Goal: Task Accomplishment & Management: Use online tool/utility

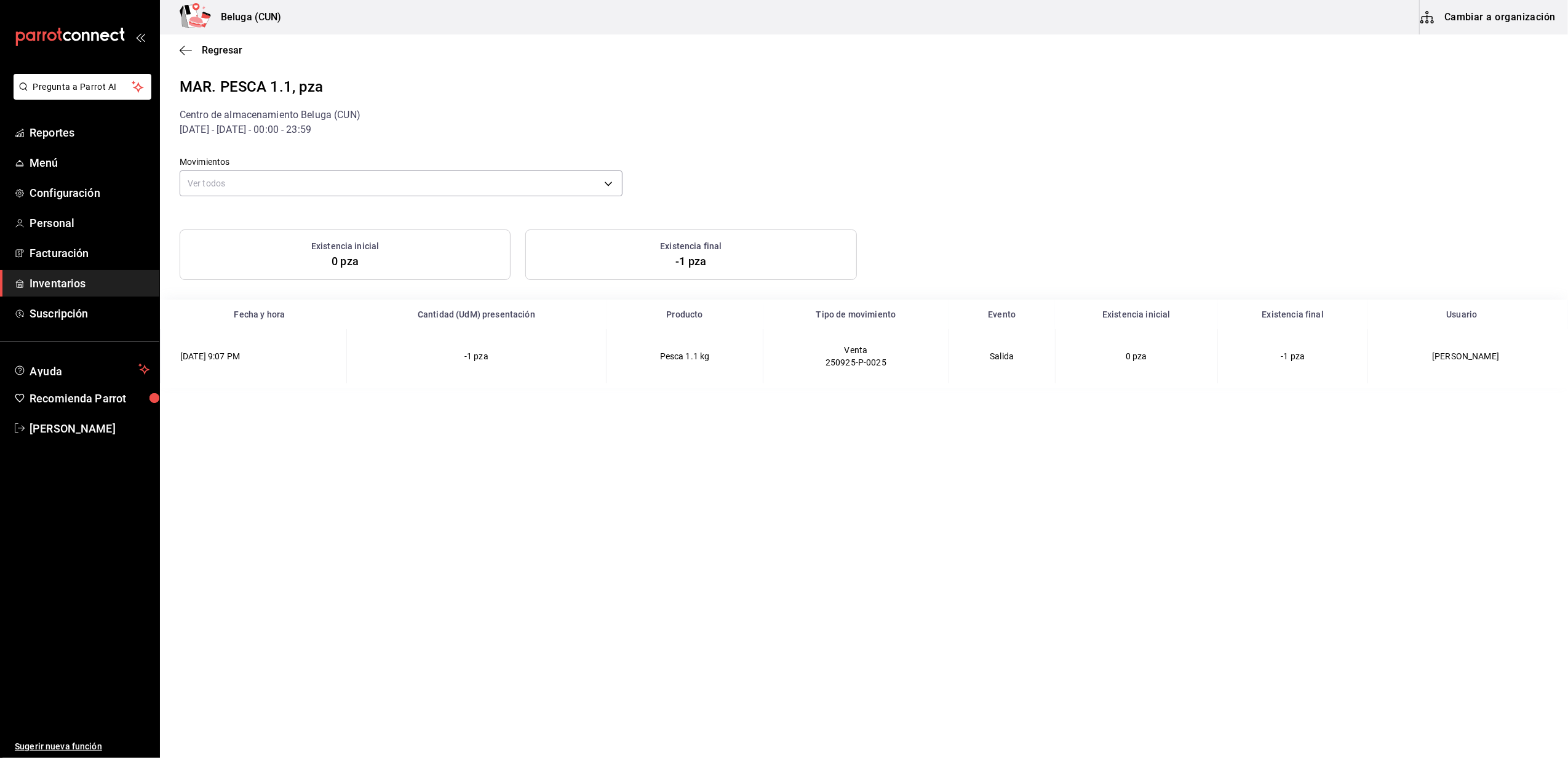
click at [751, 25] on div "Beluga (CUN) Cambiar a organización" at bounding box center [864, 17] width 1408 height 35
click at [40, 284] on span "Inventarios" at bounding box center [90, 283] width 120 height 17
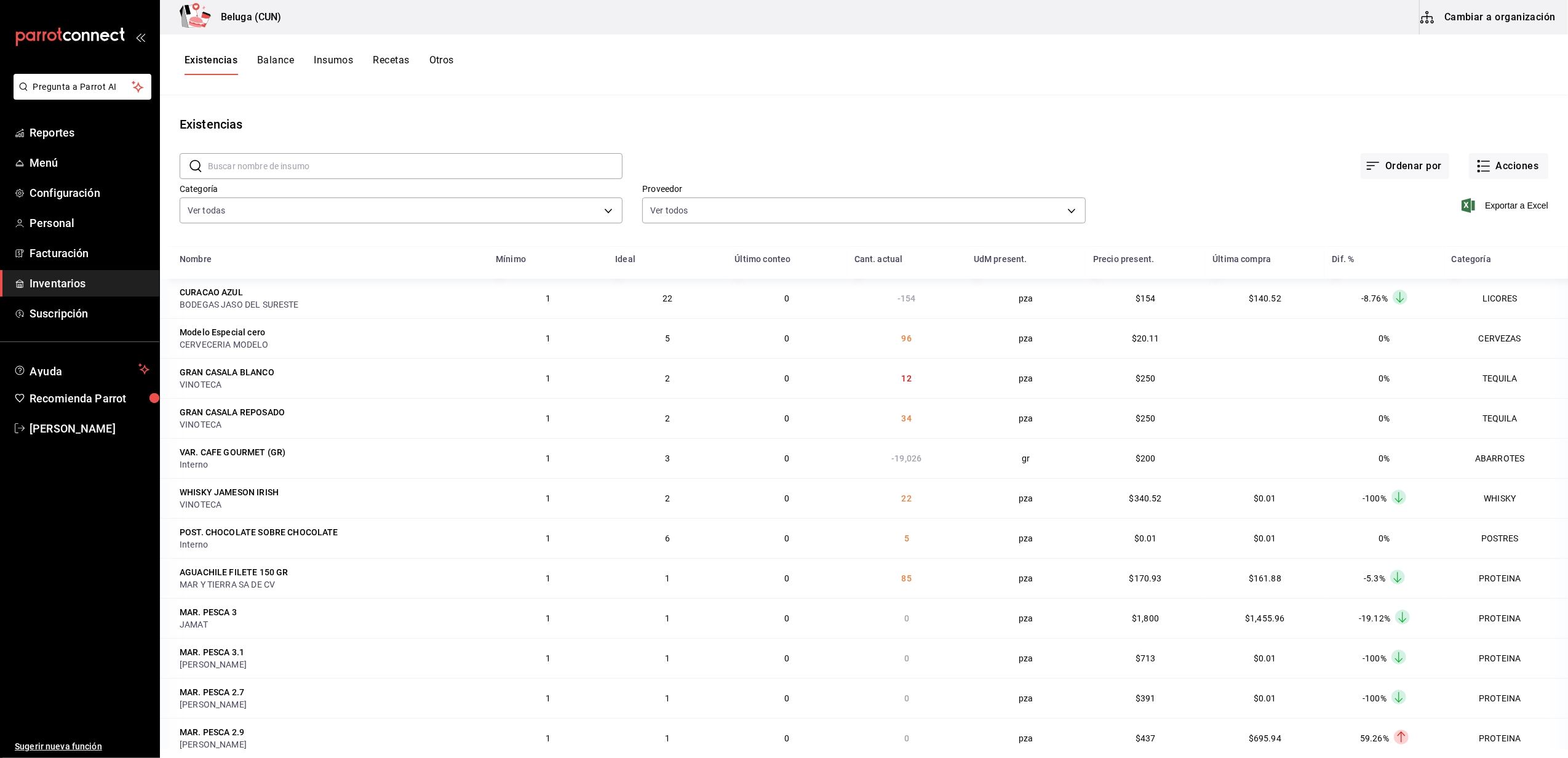
click at [928, 70] on div "Existencias Balance Insumos Recetas Otros" at bounding box center [864, 65] width 1408 height 21
click at [247, 215] on body "Pregunta a Parrot AI Reportes Menú Configuración Personal Facturación Inventari…" at bounding box center [784, 374] width 1568 height 749
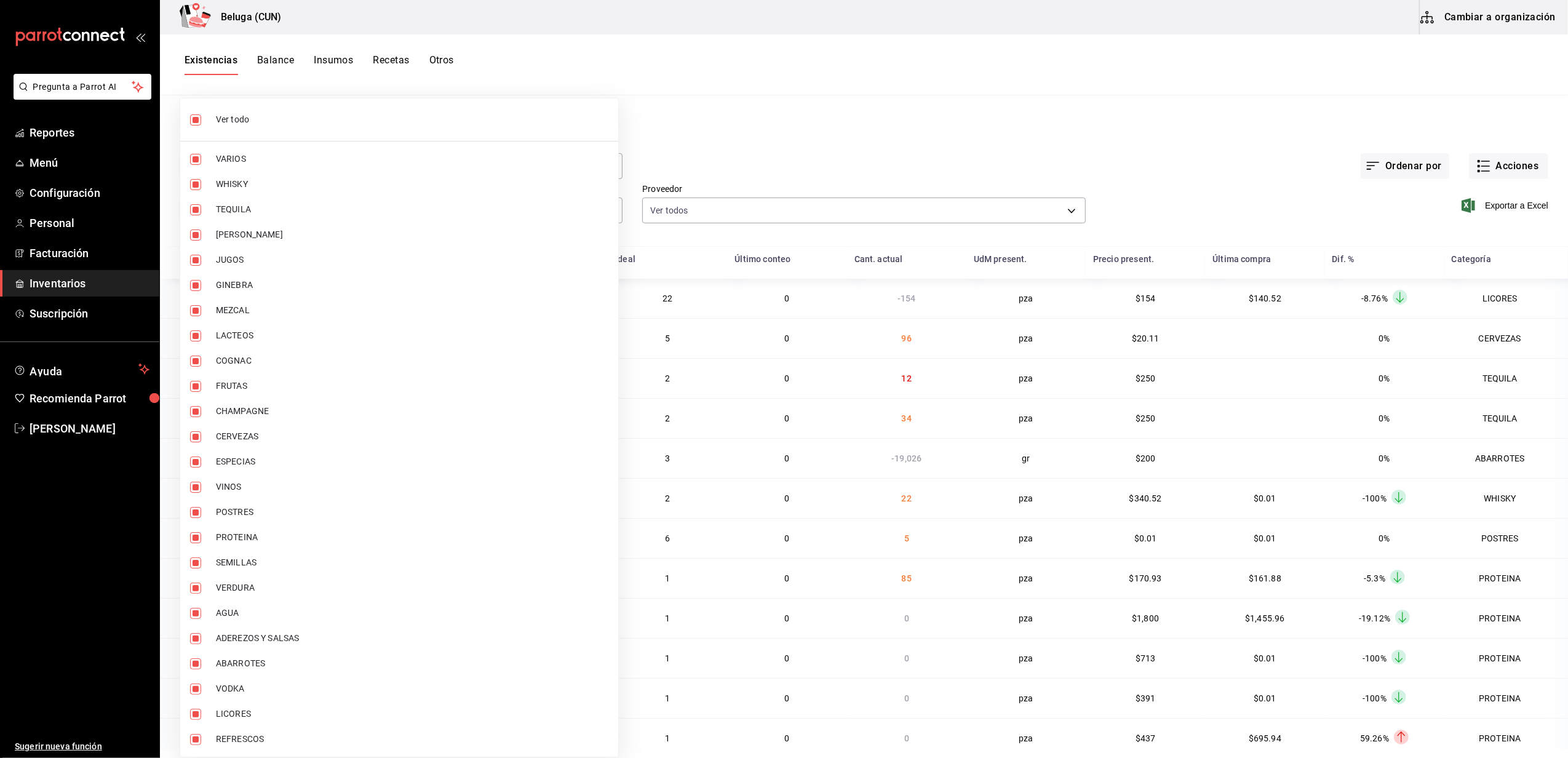
click at [254, 120] on span "Ver todo" at bounding box center [412, 120] width 393 height 13
checkbox input "false"
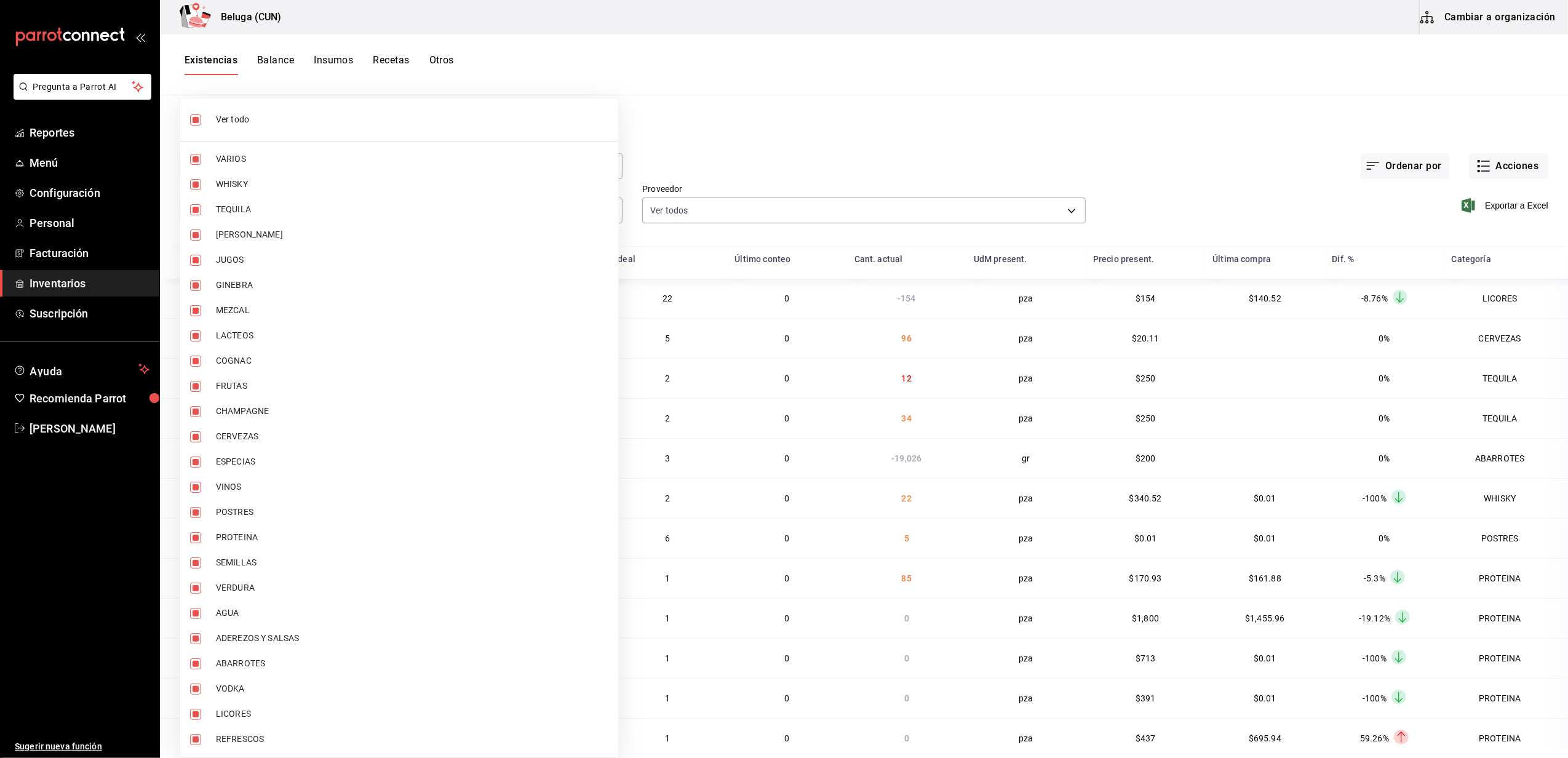
checkbox input "false"
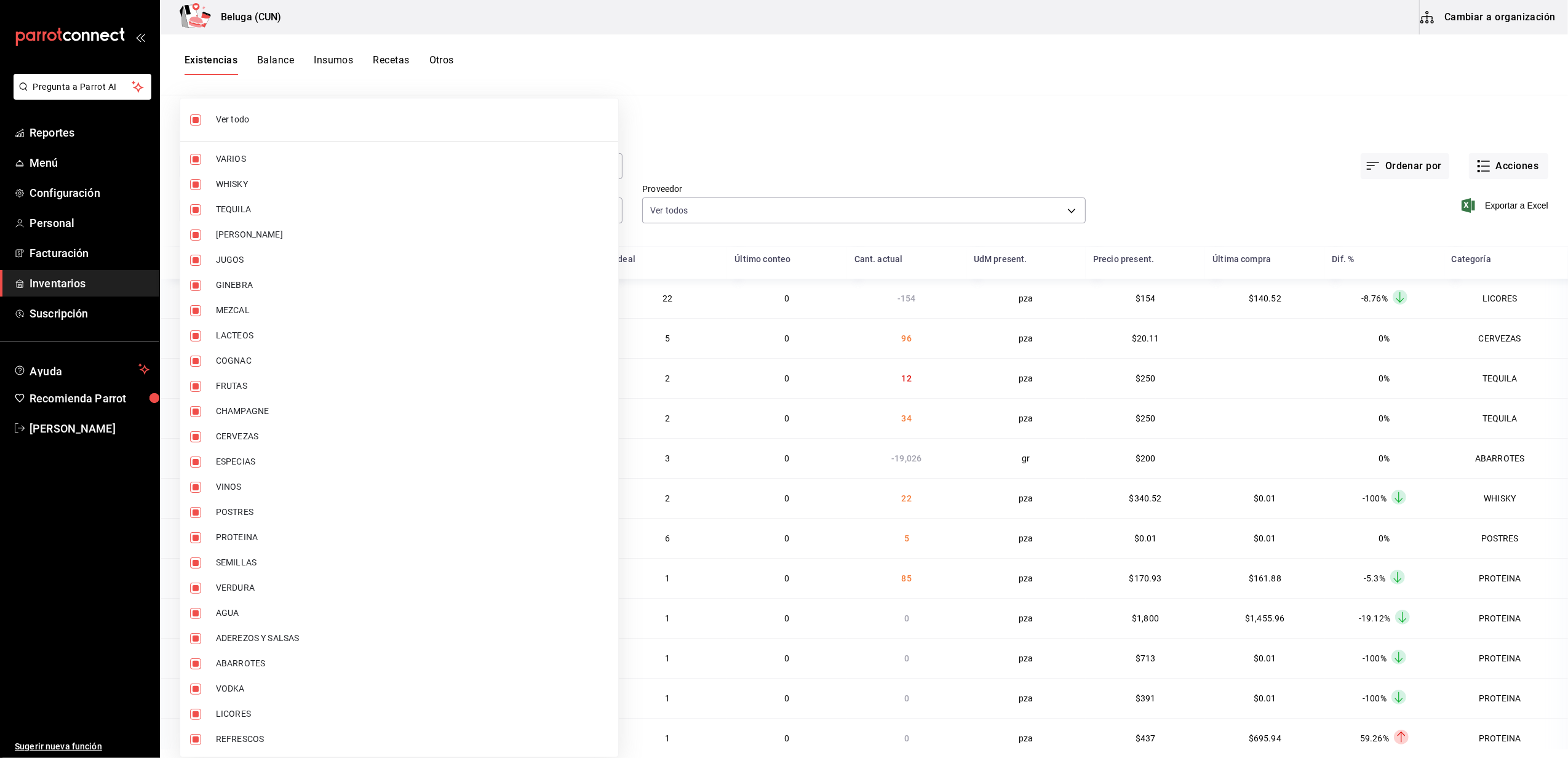
checkbox input "false"
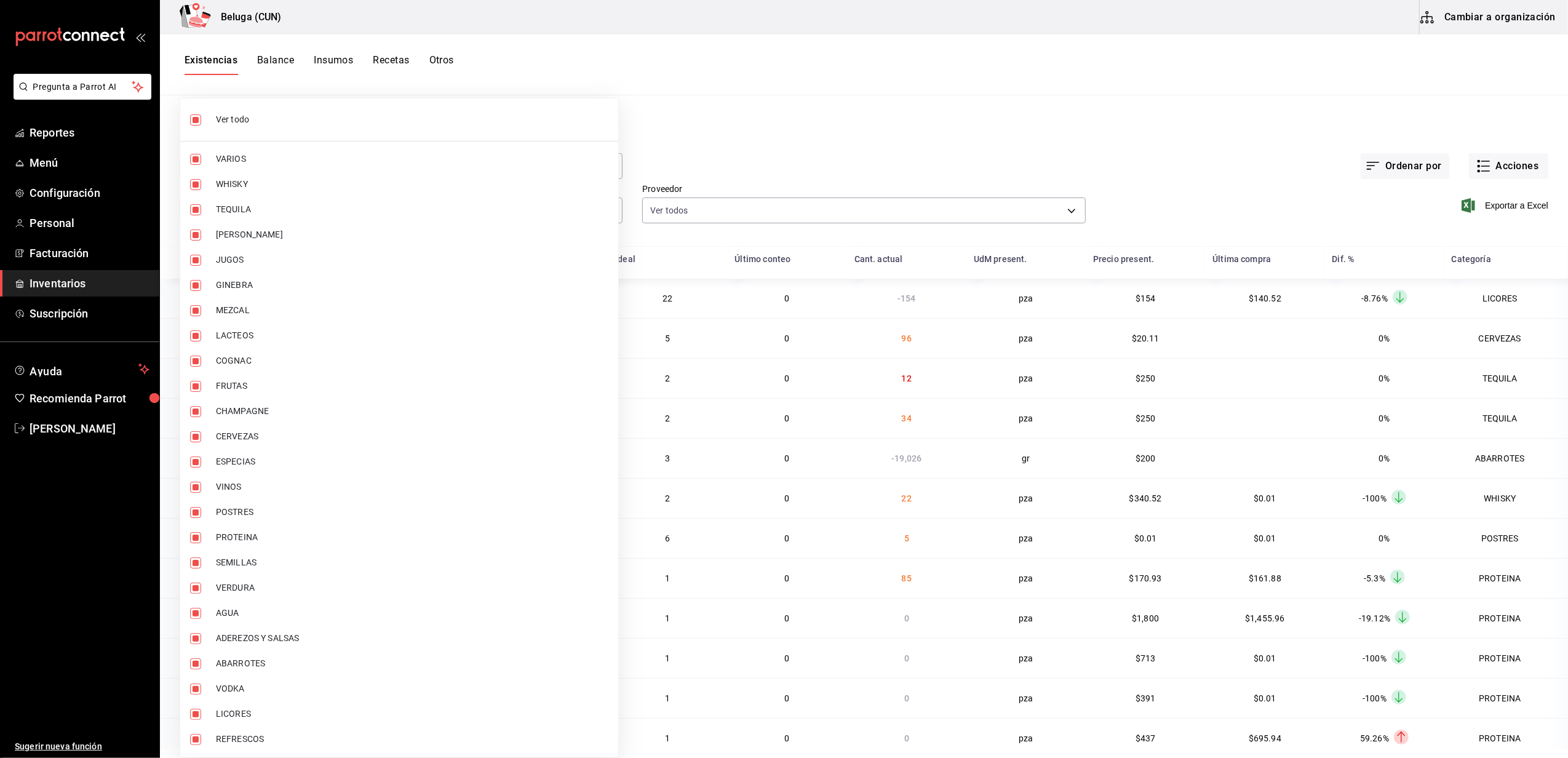
checkbox input "false"
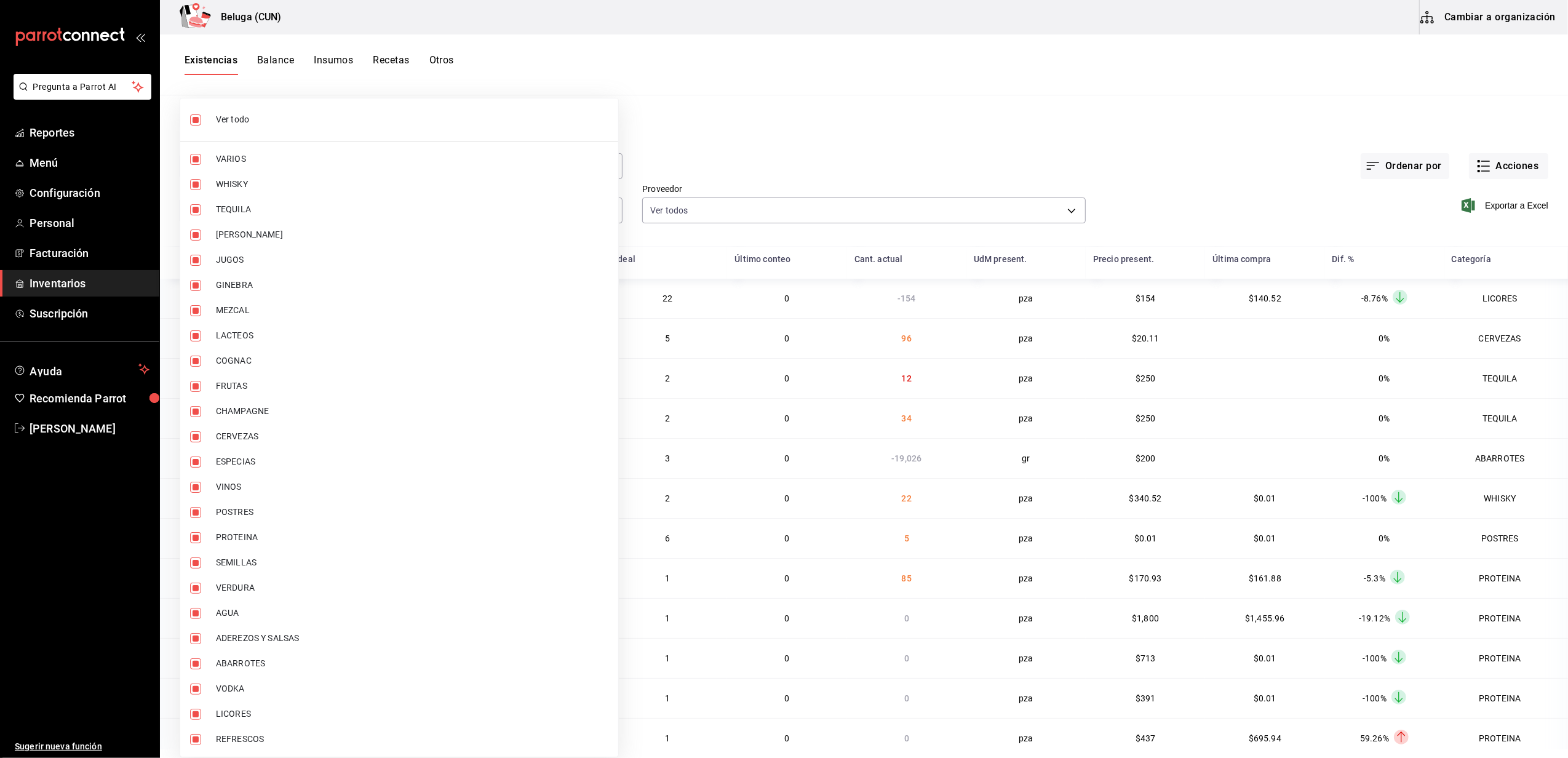
checkbox input "false"
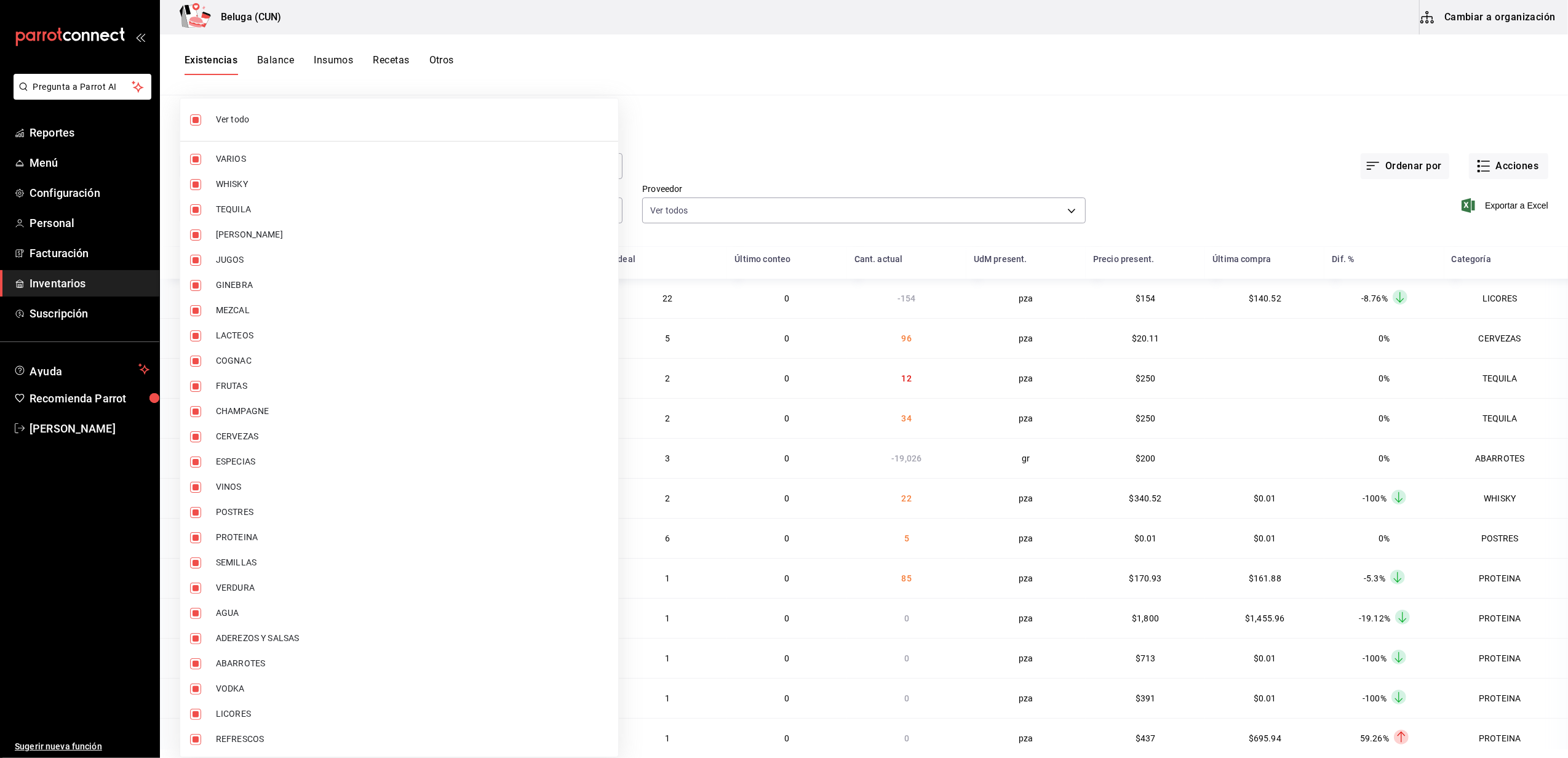
checkbox input "false"
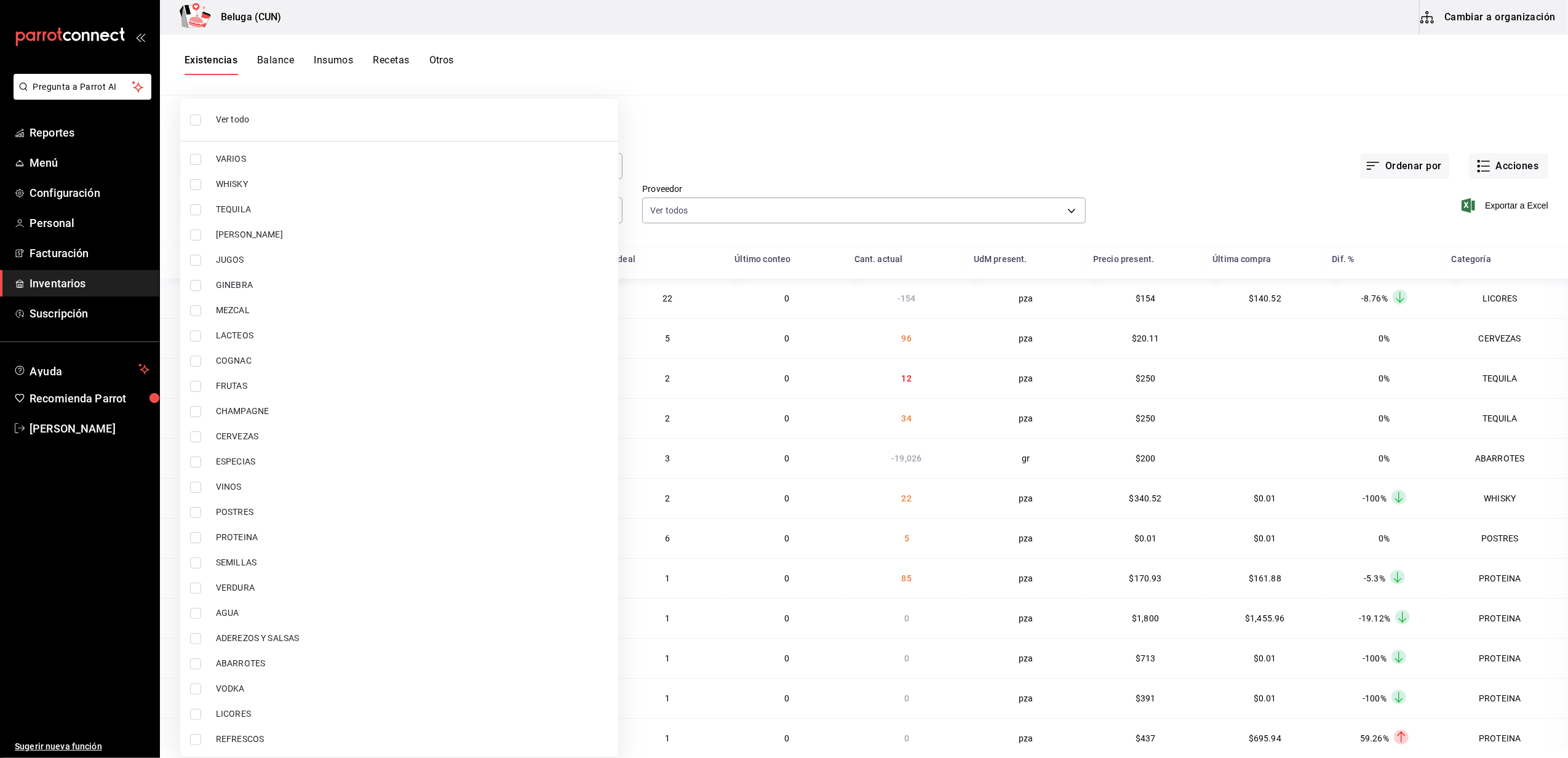
click at [245, 539] on span "PROTEINA" at bounding box center [412, 537] width 393 height 13
type input "49acfc3a-e67d-4012-8994-cdceb58e19f0"
checkbox input "true"
click at [245, 514] on span "POSTRES" at bounding box center [412, 512] width 393 height 13
type input "49acfc3a-e67d-4012-8994-cdceb58e19f0,43c9e2b0-4afa-46e8-9575-d8271eaf3d25"
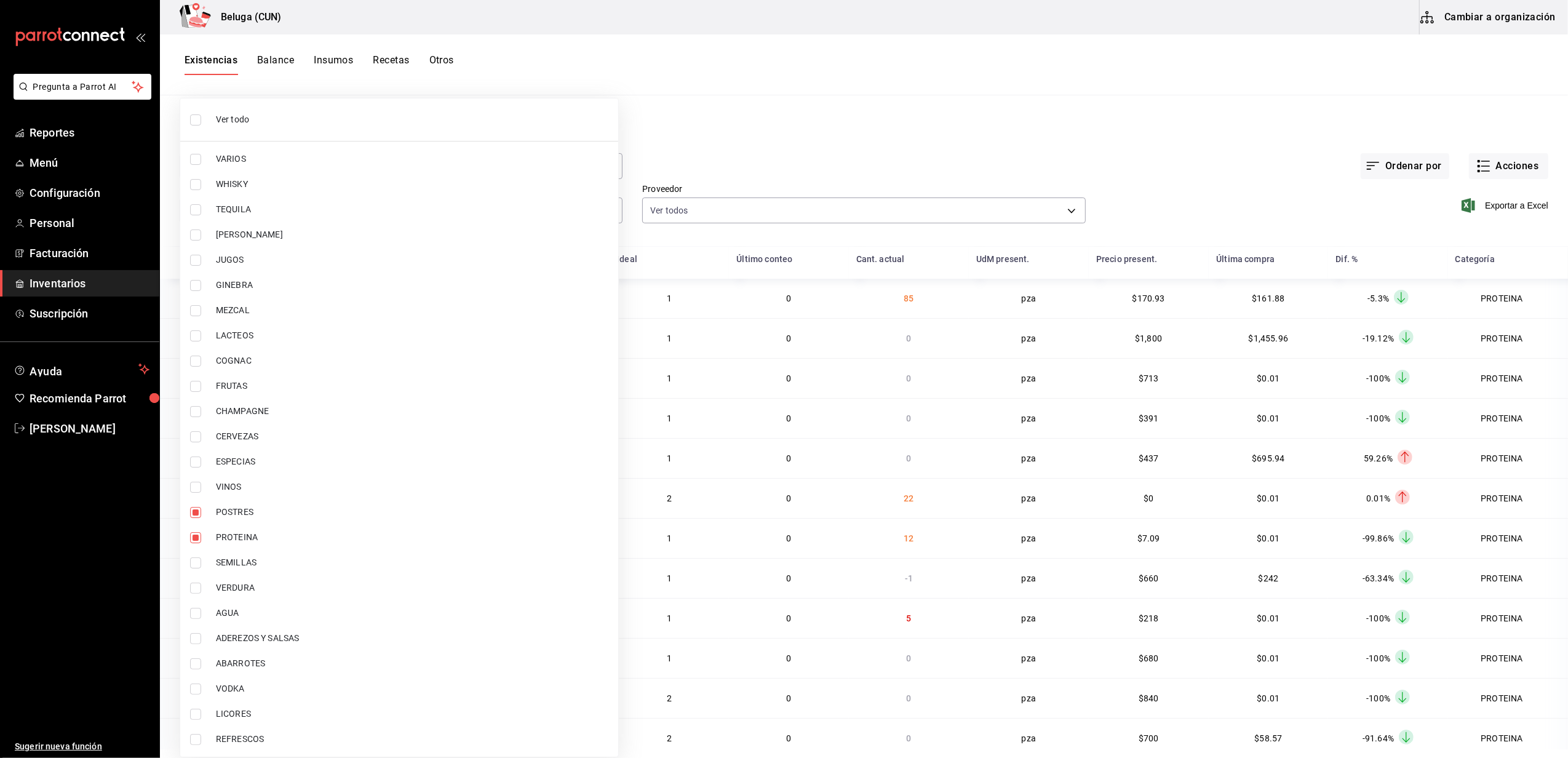
checkbox input "true"
click at [1139, 48] on div at bounding box center [784, 379] width 1568 height 758
click at [1482, 165] on div at bounding box center [784, 379] width 1568 height 758
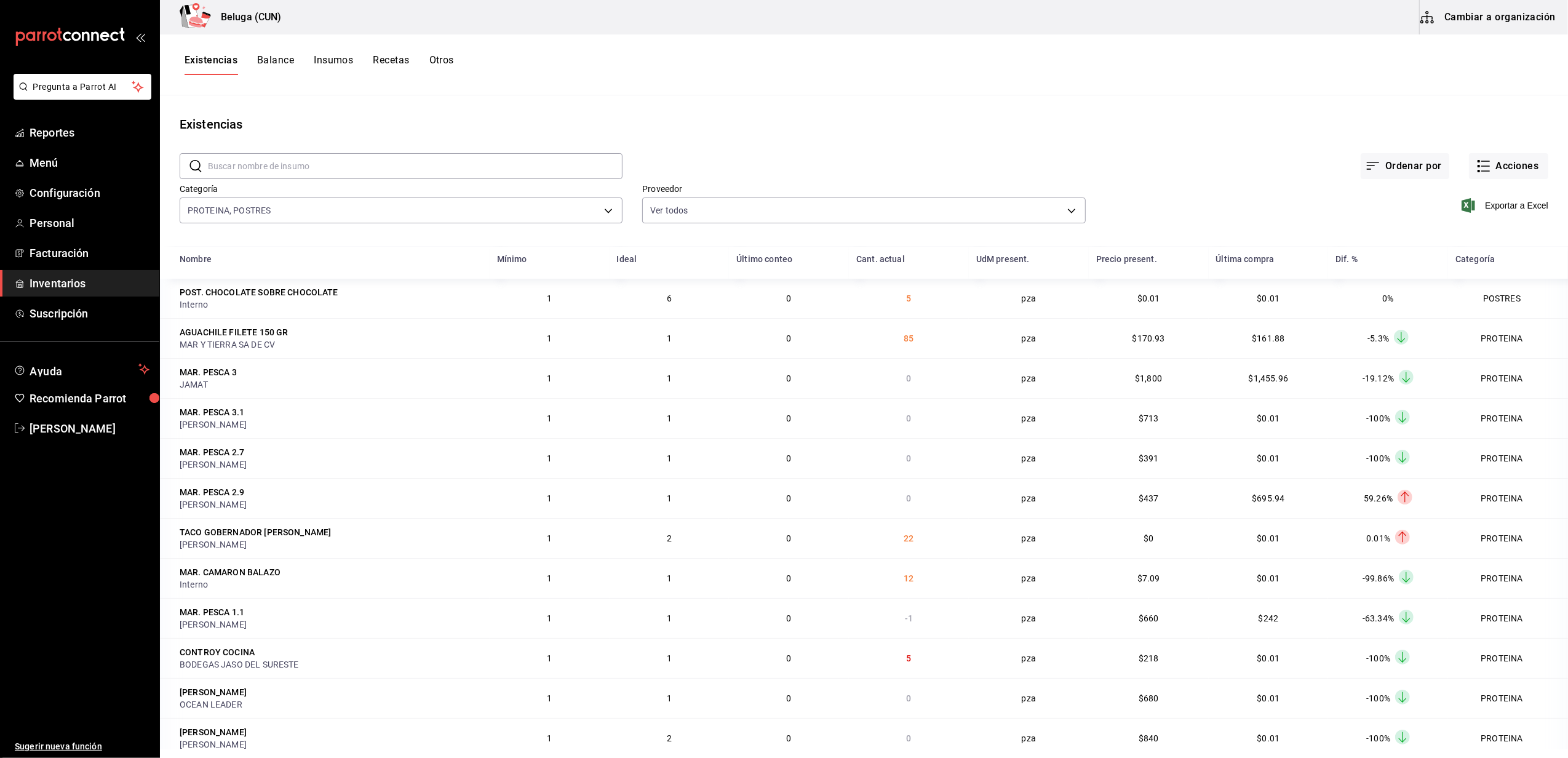
click at [1482, 165] on button "Acciones" at bounding box center [1508, 166] width 79 height 26
click at [1378, 82] on div at bounding box center [784, 379] width 1568 height 758
click at [1469, 207] on span "Exportar a Excel" at bounding box center [1506, 205] width 84 height 15
